Goal: Transaction & Acquisition: Purchase product/service

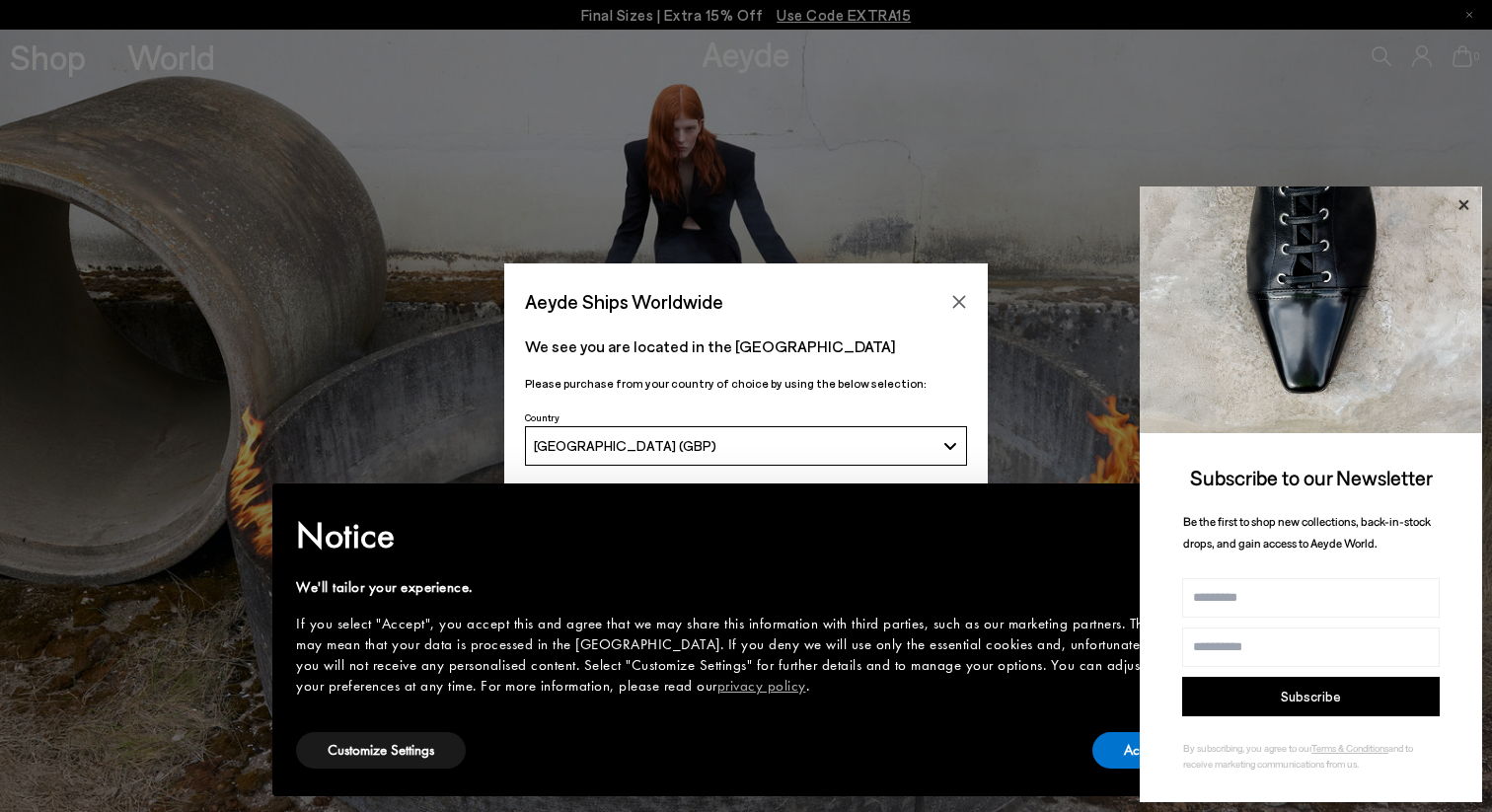
click at [1456, 200] on icon at bounding box center [1463, 205] width 26 height 26
click at [1466, 206] on icon at bounding box center [1463, 204] width 10 height 10
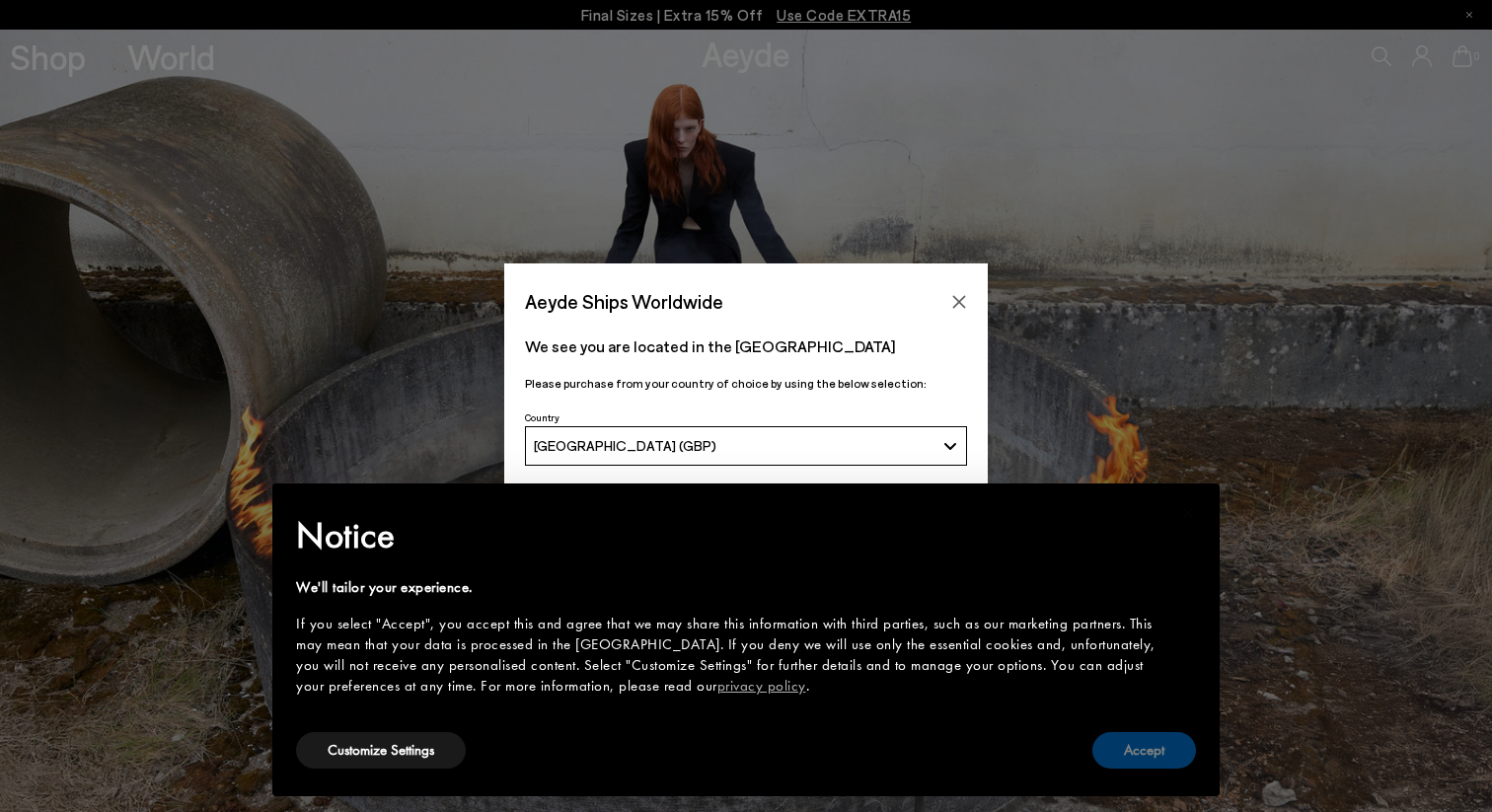
click at [1145, 757] on button "Accept" at bounding box center [1144, 749] width 103 height 37
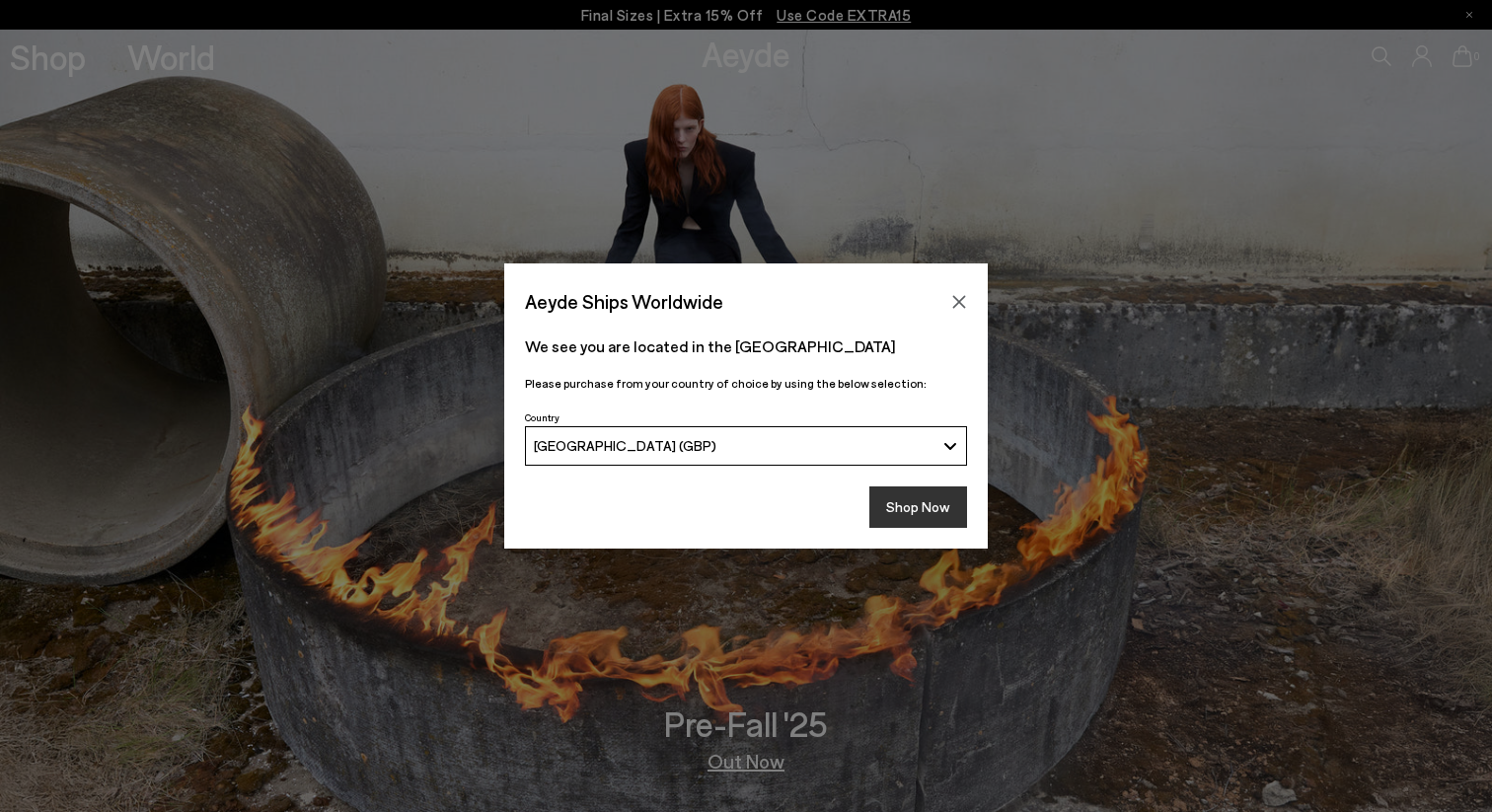
click at [934, 502] on button "Shop Now" at bounding box center [918, 507] width 97 height 42
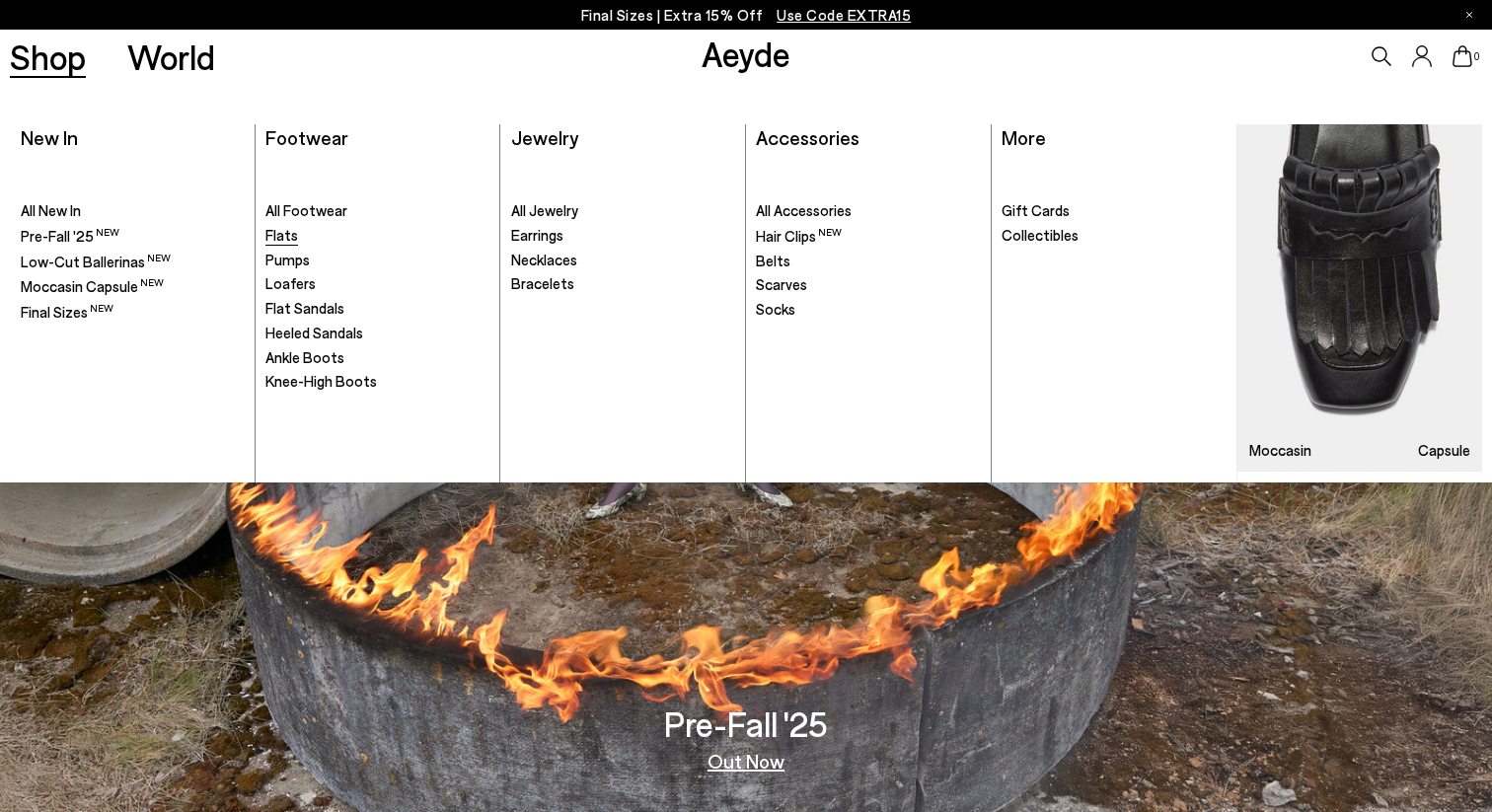
click at [290, 234] on span "Flats" at bounding box center [281, 235] width 33 height 18
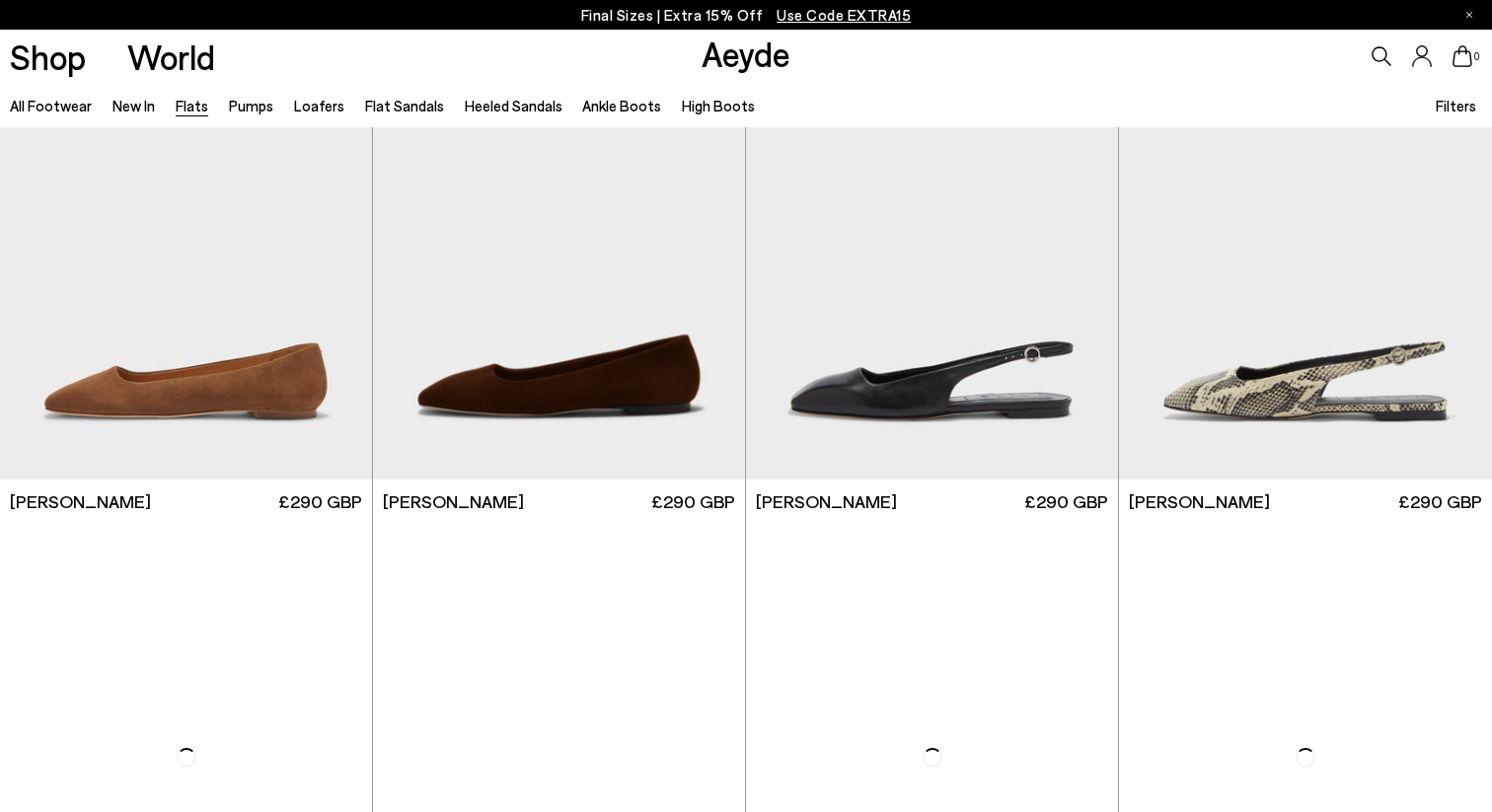
scroll to position [6774, 0]
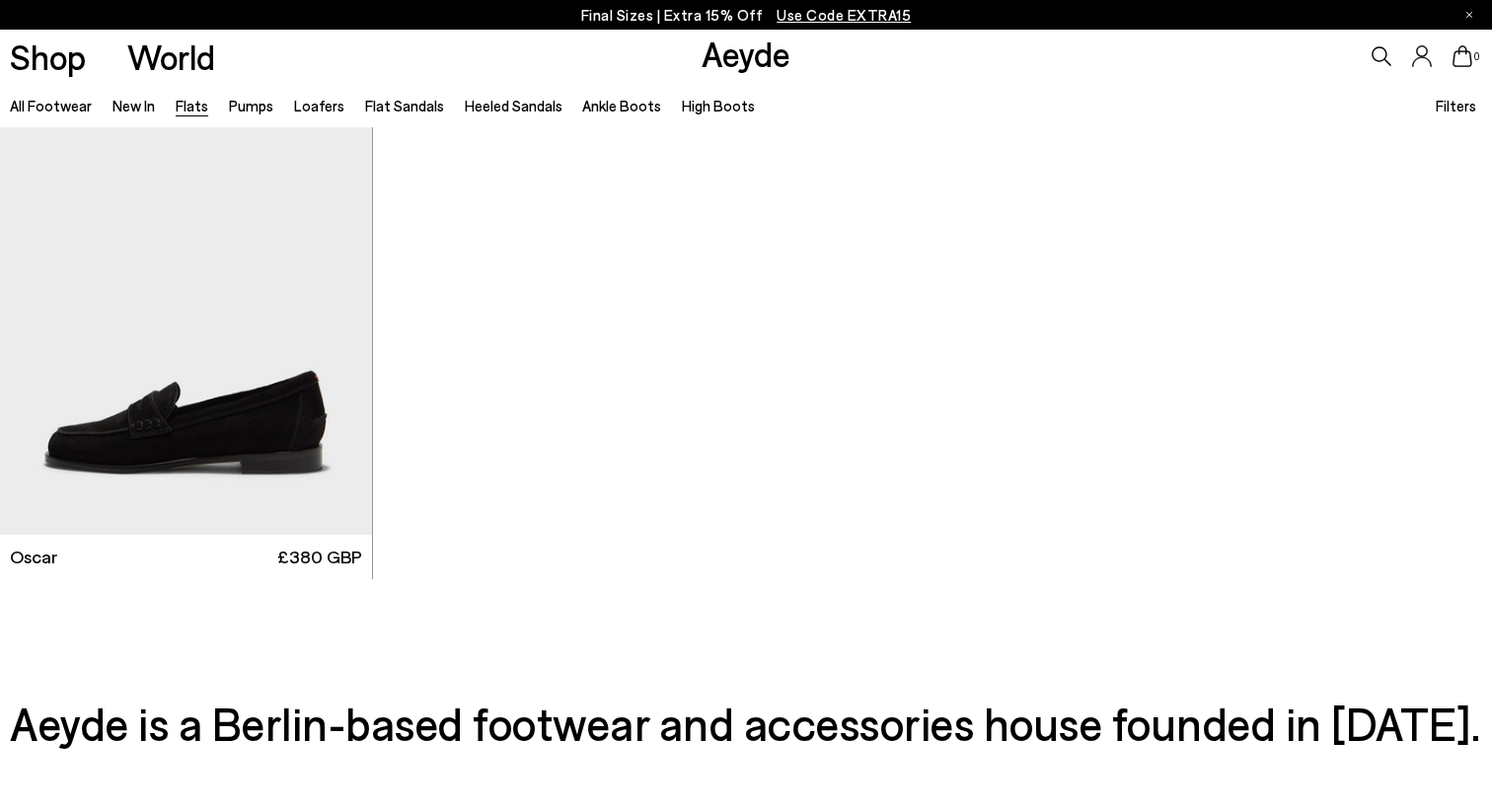
scroll to position [10833, 0]
